Goal: Transaction & Acquisition: Purchase product/service

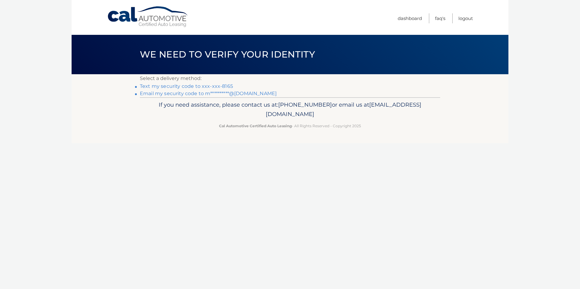
click at [194, 86] on link "Text my security code to xxx-xxx-8165" at bounding box center [186, 86] width 93 height 6
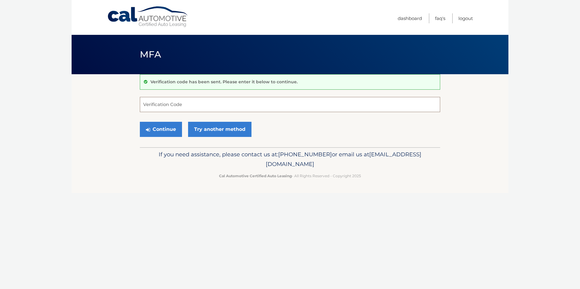
click at [197, 107] on input "Verification Code" at bounding box center [290, 104] width 300 height 15
type input "697768"
click at [166, 127] on button "Continue" at bounding box center [161, 129] width 42 height 15
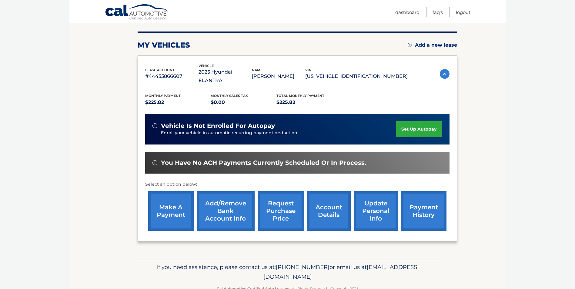
scroll to position [78, 0]
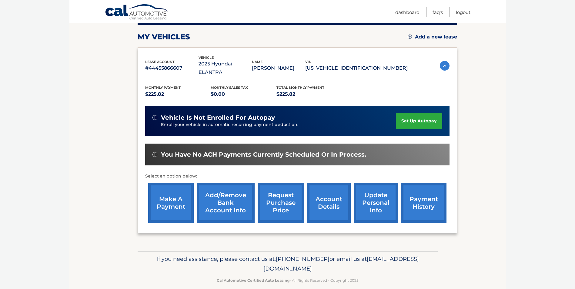
click at [164, 192] on link "make a payment" at bounding box center [170, 203] width 45 height 40
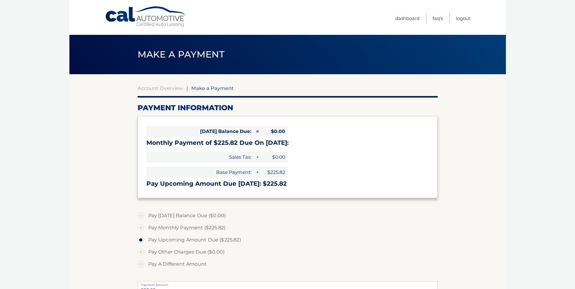
select select "ZTAwMWRlNDgtNzBmZi00OGRhLTgxNDktMzQxMTgzMmUyYzdi"
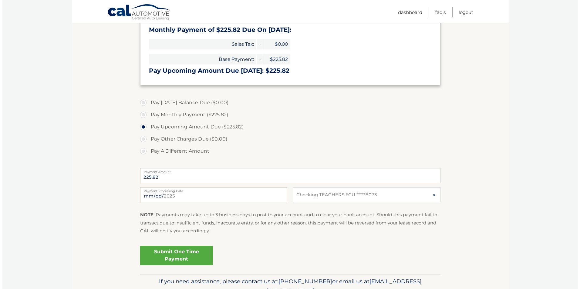
scroll to position [144, 0]
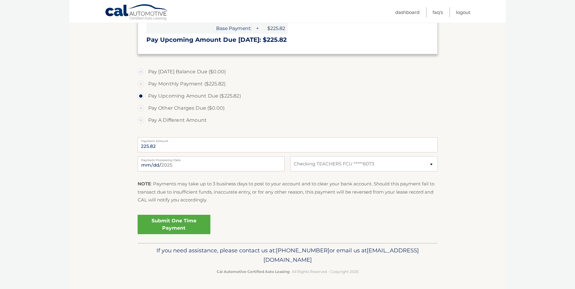
click at [172, 225] on link "Submit One Time Payment" at bounding box center [174, 224] width 73 height 19
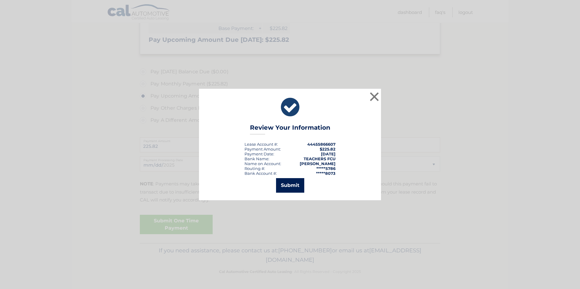
click at [297, 186] on button "Submit" at bounding box center [290, 185] width 28 height 15
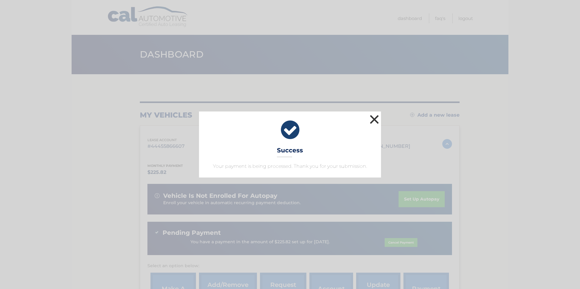
click at [375, 117] on button "×" at bounding box center [374, 119] width 12 height 12
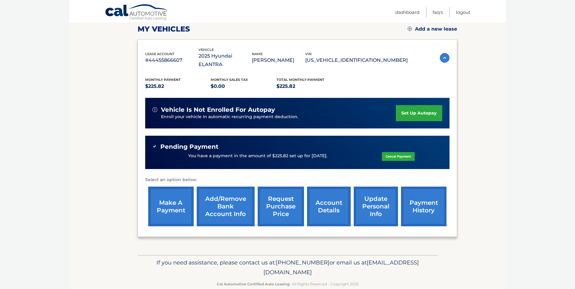
scroll to position [90, 0]
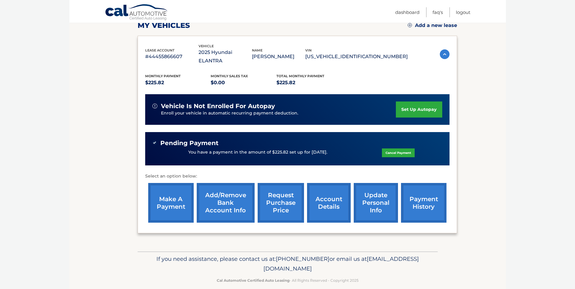
click at [419, 187] on link "payment history" at bounding box center [423, 203] width 45 height 40
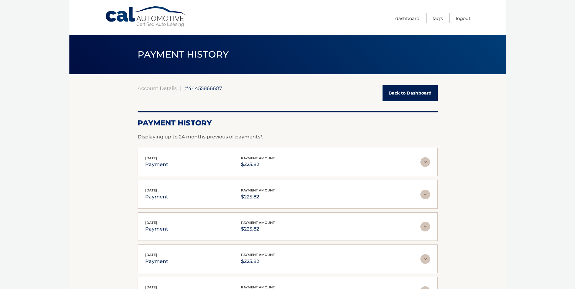
click at [397, 91] on link "Back to Dashboard" at bounding box center [410, 93] width 55 height 16
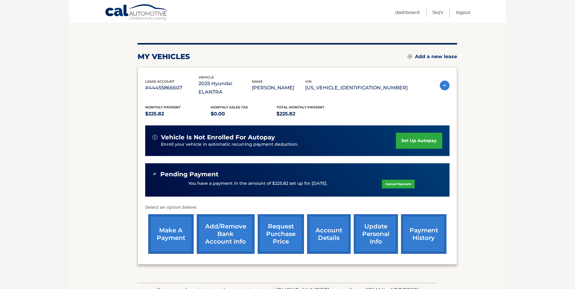
scroll to position [61, 0]
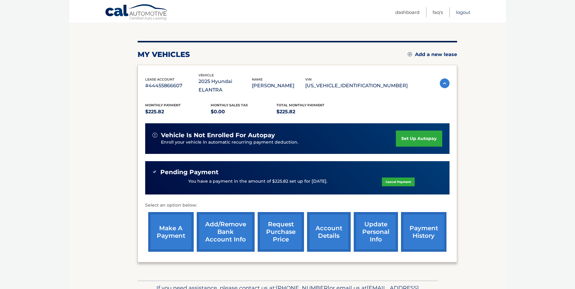
click at [463, 12] on link "Logout" at bounding box center [463, 12] width 15 height 10
